Goal: Transaction & Acquisition: Purchase product/service

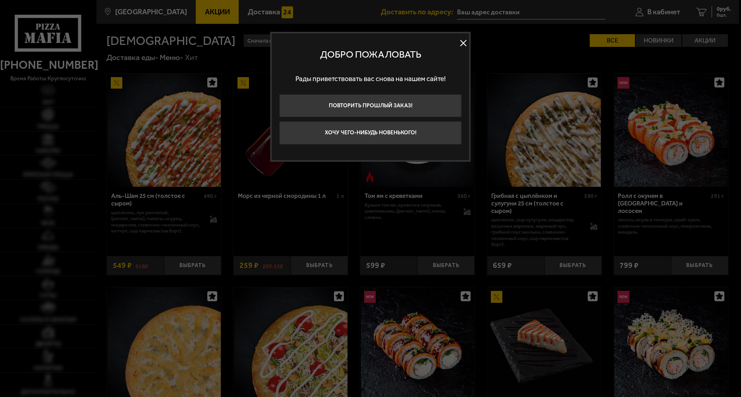
type input "[STREET_ADDRESS]"
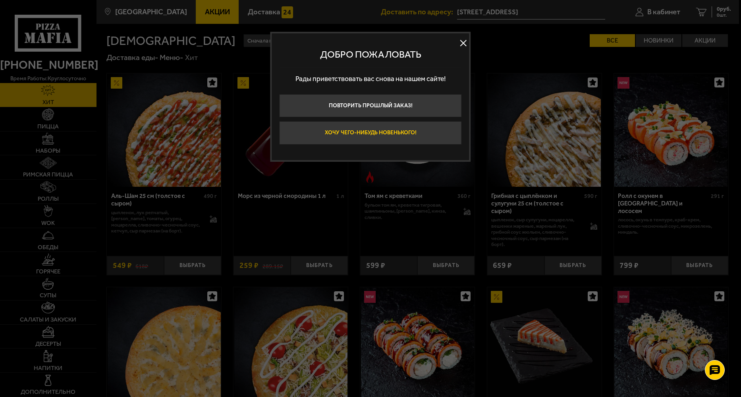
click at [349, 136] on button "Хочу чего-нибудь новенького!" at bounding box center [371, 132] width 182 height 23
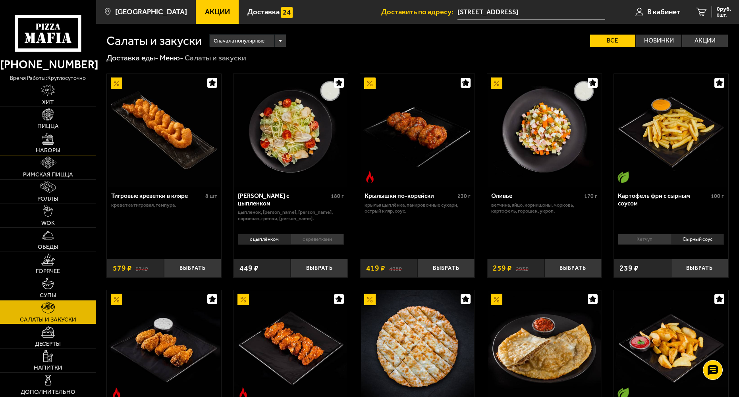
click at [48, 134] on img at bounding box center [48, 139] width 12 height 12
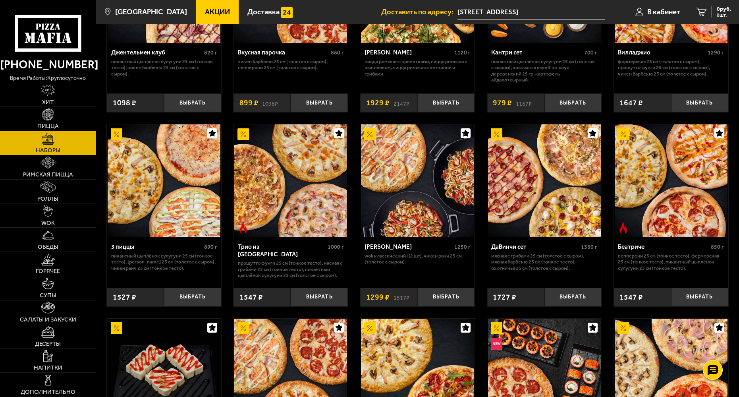
scroll to position [140, 0]
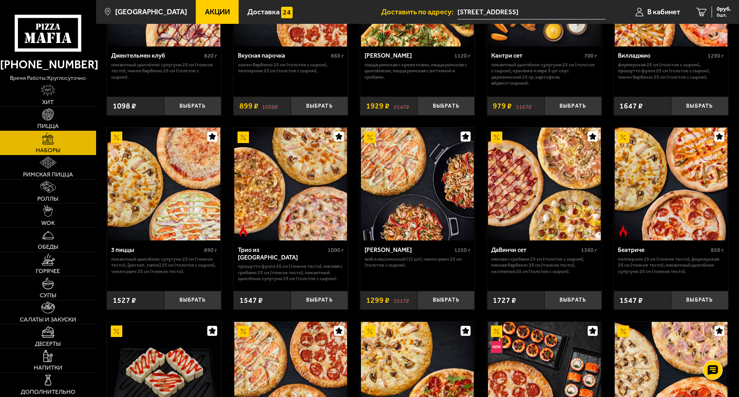
click at [38, 117] on link "Пицца" at bounding box center [48, 119] width 96 height 24
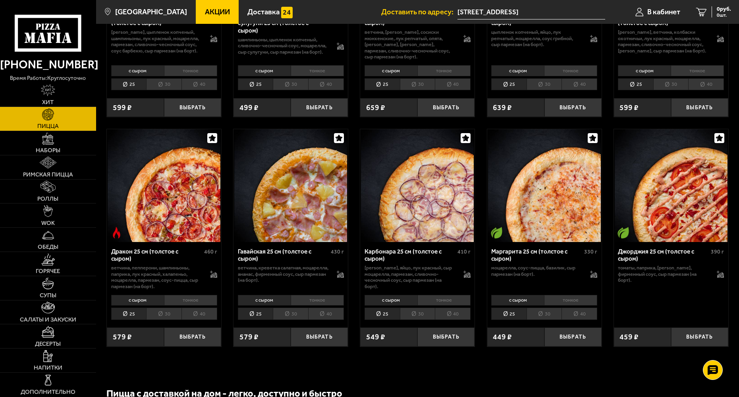
scroll to position [1370, 0]
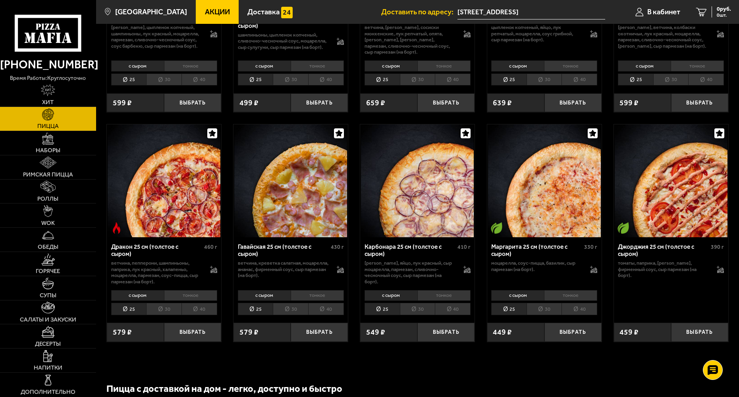
click at [192, 308] on li "40" at bounding box center [200, 309] width 36 height 12
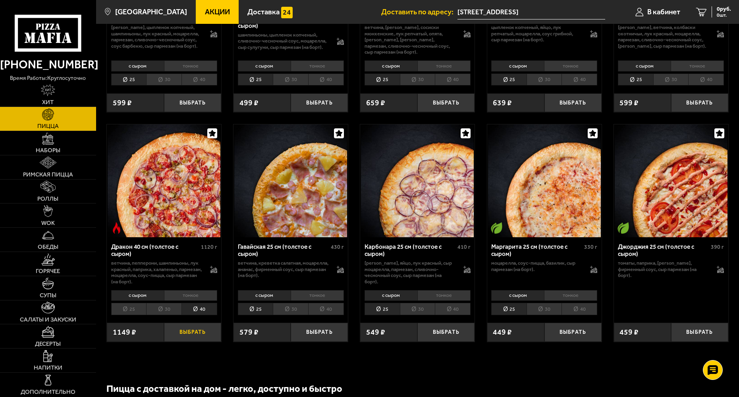
click at [199, 331] on button "Выбрать" at bounding box center [192, 332] width 57 height 19
click at [459, 308] on li "40" at bounding box center [453, 309] width 36 height 12
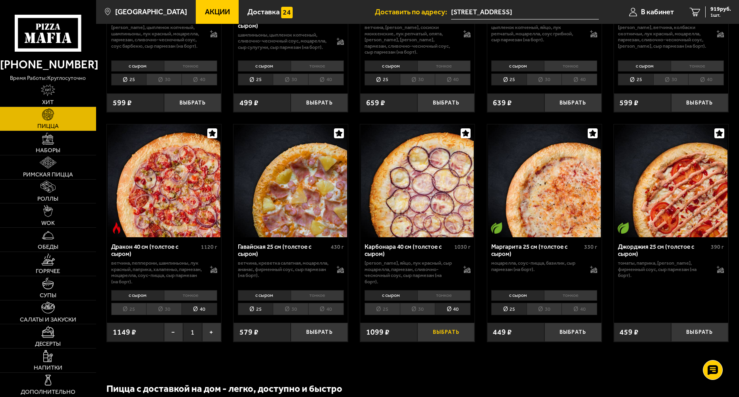
click at [449, 329] on button "Выбрать" at bounding box center [446, 332] width 57 height 19
click at [716, 15] on span "2 шт." at bounding box center [720, 15] width 24 height 5
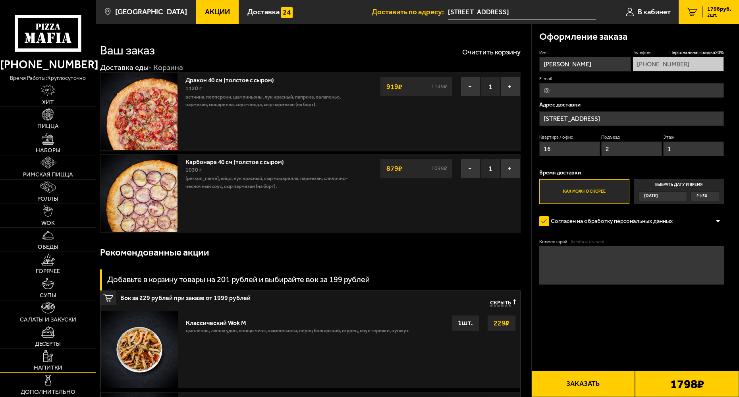
click at [52, 355] on img at bounding box center [47, 356] width 9 height 12
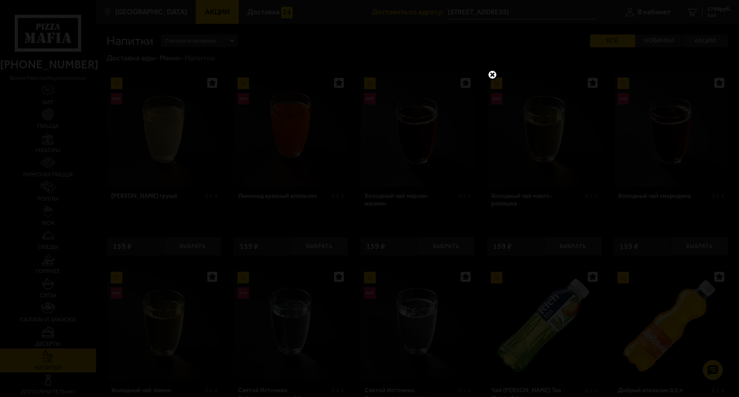
click at [493, 76] on link at bounding box center [493, 75] width 10 height 10
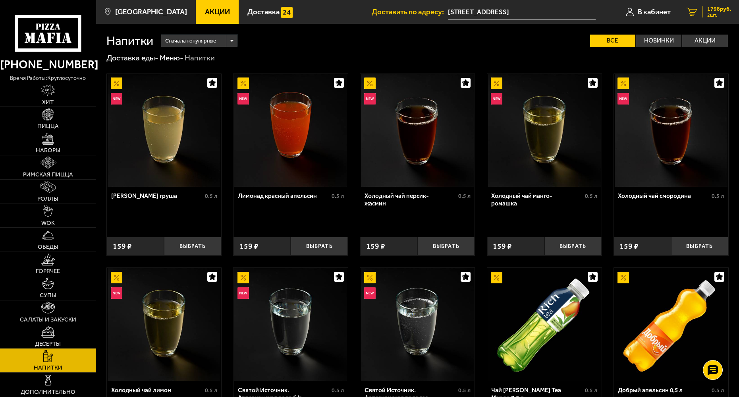
click at [722, 17] on link "2 1798 руб. 2 шт." at bounding box center [709, 12] width 60 height 24
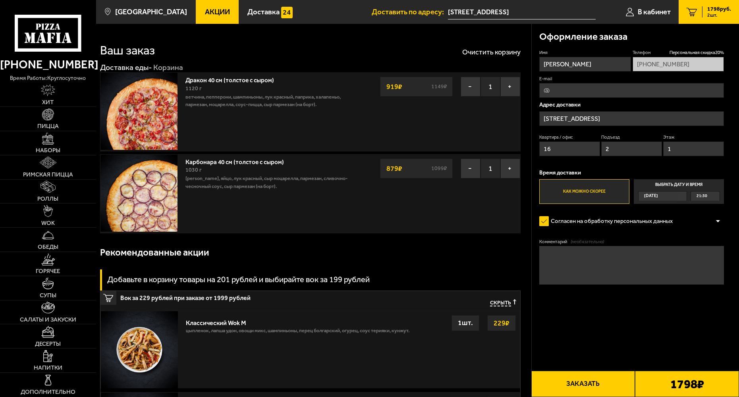
click at [589, 384] on button "Заказать" at bounding box center [584, 384] width 104 height 26
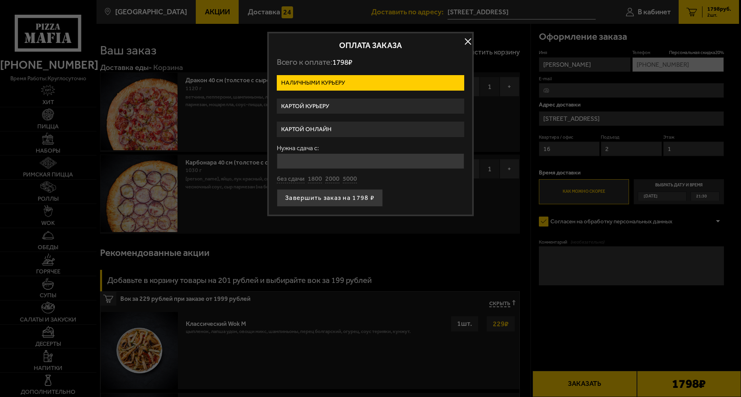
click at [343, 167] on input "Нужна сдача с:" at bounding box center [371, 160] width 188 height 15
type input "5000"
click at [317, 202] on button "Завершить заказ на 1798 ₽" at bounding box center [330, 197] width 106 height 17
